Goal: Information Seeking & Learning: Learn about a topic

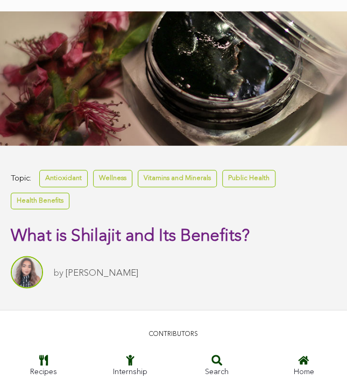
scroll to position [236, 0]
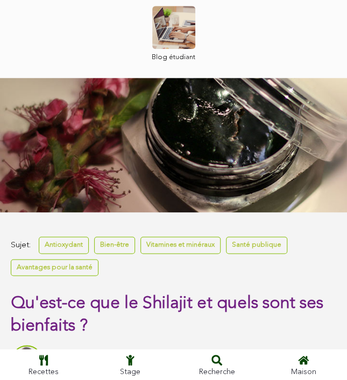
click at [160, 336] on h1 "Qu'est-ce que le Shilajit et quels sont ses bienfaits ?" at bounding box center [173, 314] width 325 height 45
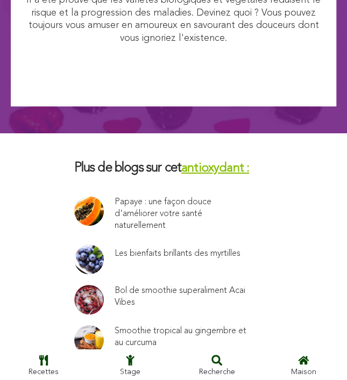
scroll to position [5177, 0]
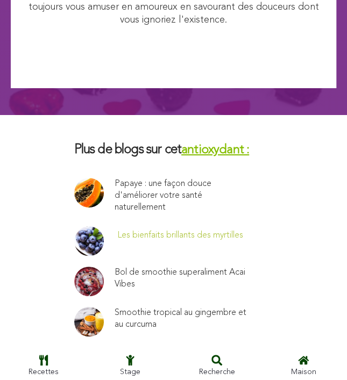
click at [175, 231] on font "Les bienfaits brillants des myrtilles" at bounding box center [180, 235] width 126 height 9
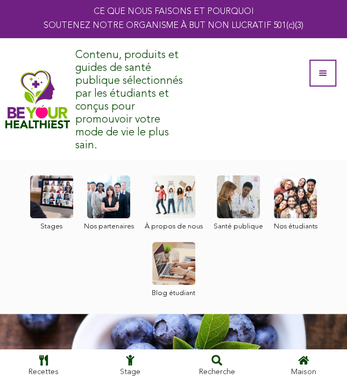
scroll to position [332, 0]
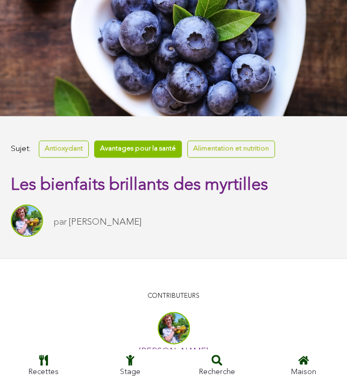
click at [143, 148] on font "Avantages pour la santé" at bounding box center [138, 148] width 76 height 7
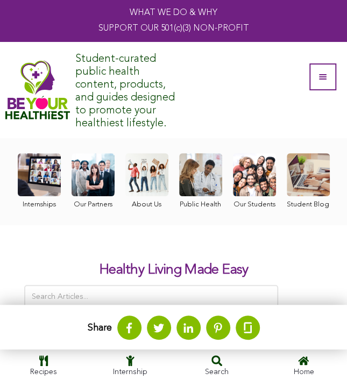
click at [122, 87] on div "Student-curated public health content, products, and guides designed to promote…" at bounding box center [129, 90] width 108 height 86
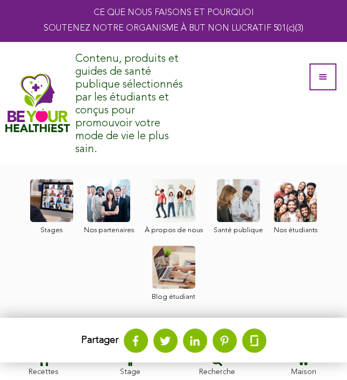
click at [150, 189] on link at bounding box center [174, 207] width 58 height 56
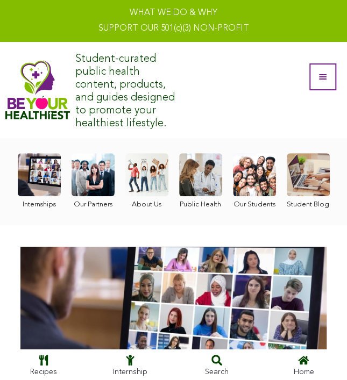
click at [224, 133] on div "Student-curated public health content, products, and guides designed to promote…" at bounding box center [154, 90] width 299 height 96
drag, startPoint x: 179, startPoint y: 19, endPoint x: 208, endPoint y: 96, distance: 82.0
click at [208, 96] on div "Student-curated public health content, products, and guides designed to promote…" at bounding box center [154, 90] width 299 height 86
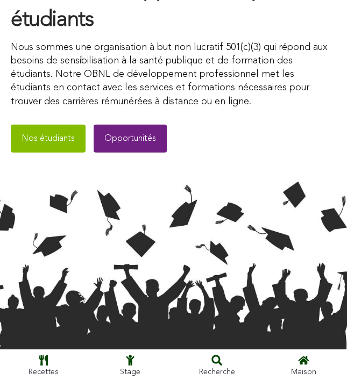
scroll to position [666, 0]
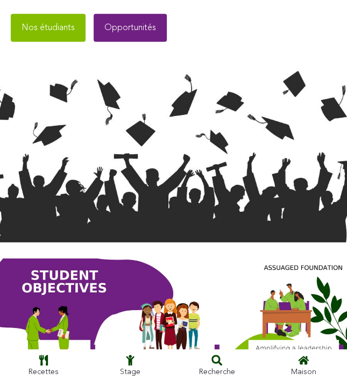
click at [218, 140] on img at bounding box center [173, 156] width 347 height 174
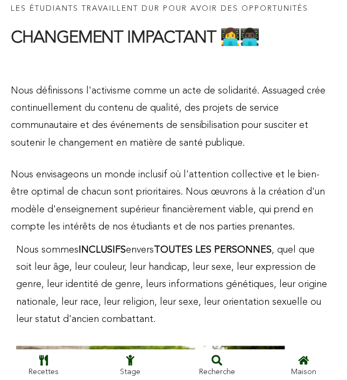
scroll to position [2222, 0]
